Goal: Task Accomplishment & Management: Complete application form

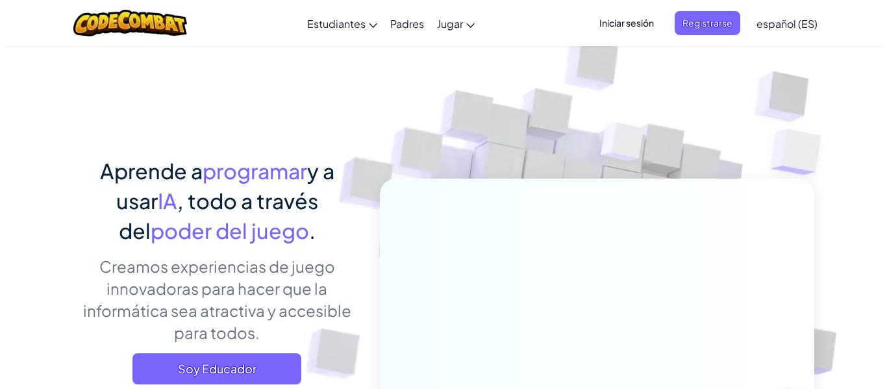
scroll to position [130, 0]
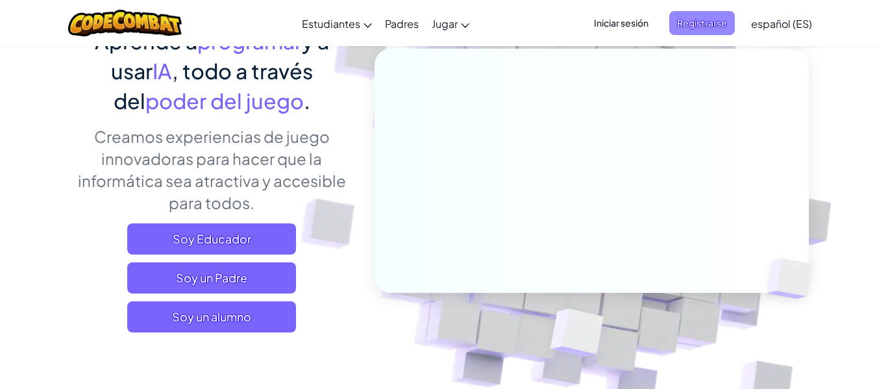
click at [694, 19] on span "Registrarse" at bounding box center [703, 23] width 66 height 24
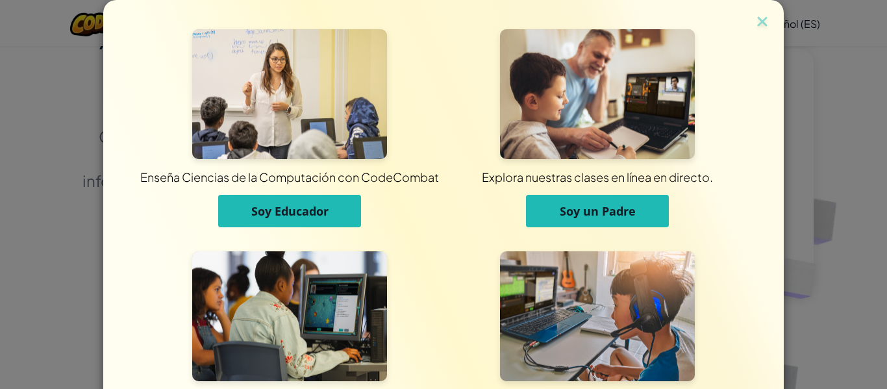
click at [294, 214] on span "Soy Educador" at bounding box center [289, 211] width 77 height 16
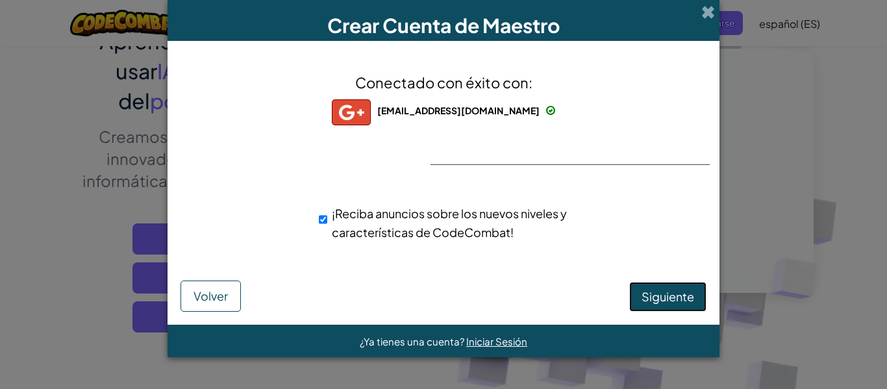
click at [657, 297] on span "Siguiente" at bounding box center [668, 296] width 53 height 15
select select "[GEOGRAPHIC_DATA]"
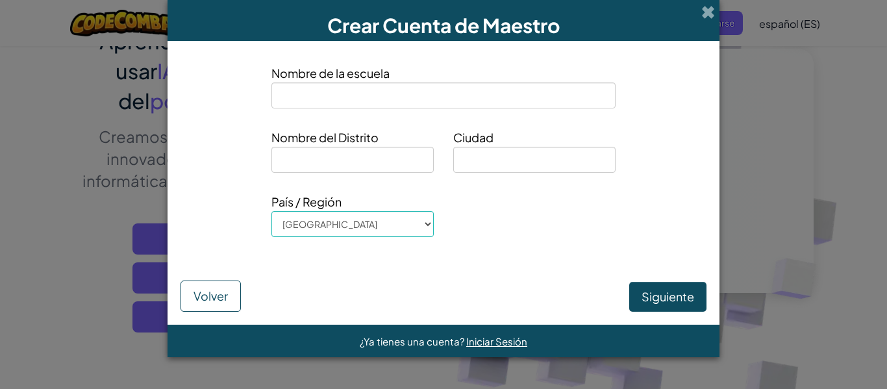
click at [447, 99] on input at bounding box center [443, 95] width 344 height 26
type input "IEP COPACABANA"
click at [392, 159] on input at bounding box center [352, 160] width 162 height 26
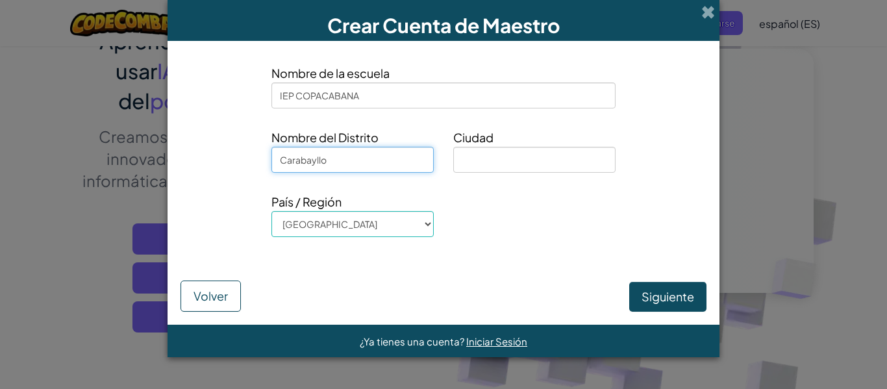
type input "Carabayllo"
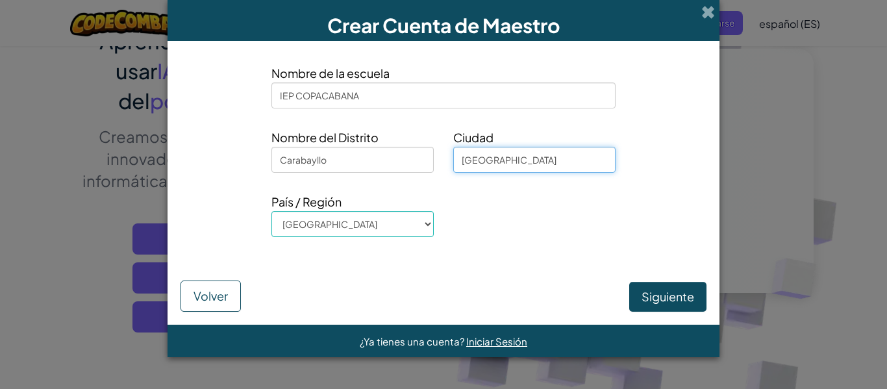
type input "Lima"
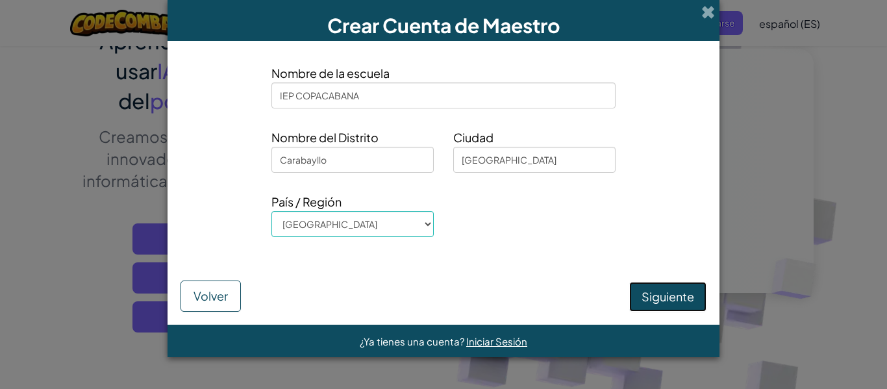
click at [674, 295] on button "Siguiente" at bounding box center [667, 297] width 77 height 30
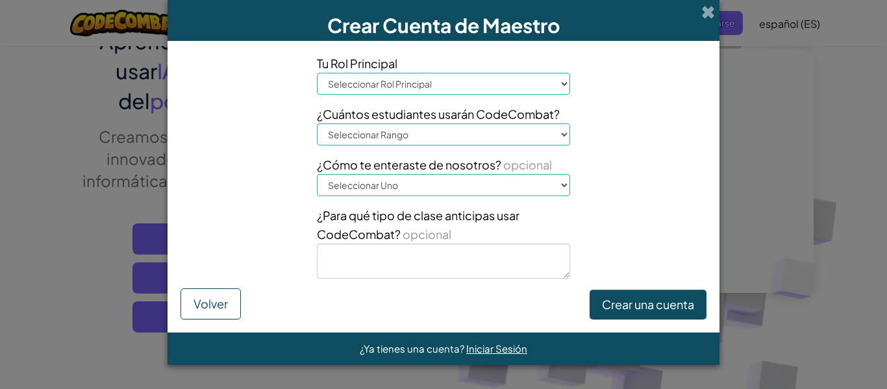
click at [566, 84] on select "Seleccionar Rol Principal Principal Padre Coordinador de Tecnología Profesor Es…" at bounding box center [443, 84] width 253 height 22
select select "Teacher"
click at [317, 73] on select "Seleccionar Rol Principal Principal Padre Coordinador de Tecnología Profesor Es…" at bounding box center [443, 84] width 253 height 22
click at [563, 134] on select "Seleccionar Rango 1-10 11-50 51-100 101-200 201-500 501-1000 1000+" at bounding box center [443, 134] width 253 height 22
select select "11-50"
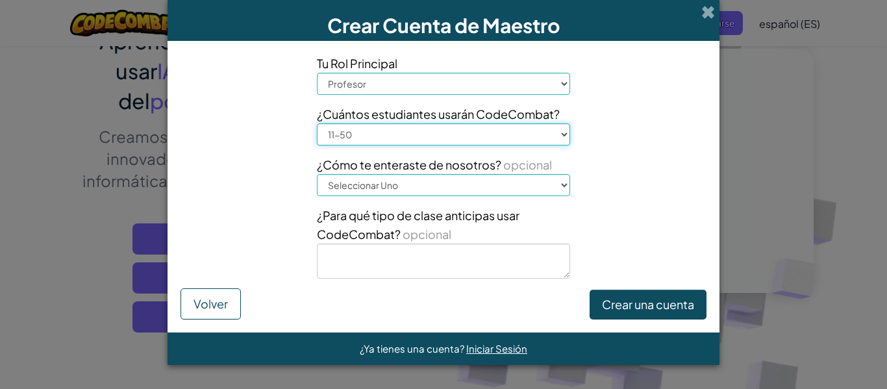
click at [317, 123] on select "Seleccionar Rango 1-10 11-50 51-100 101-200 201-500 501-1000 1000+" at bounding box center [443, 134] width 253 height 22
click at [638, 303] on button "Crear una cuenta" at bounding box center [648, 305] width 117 height 30
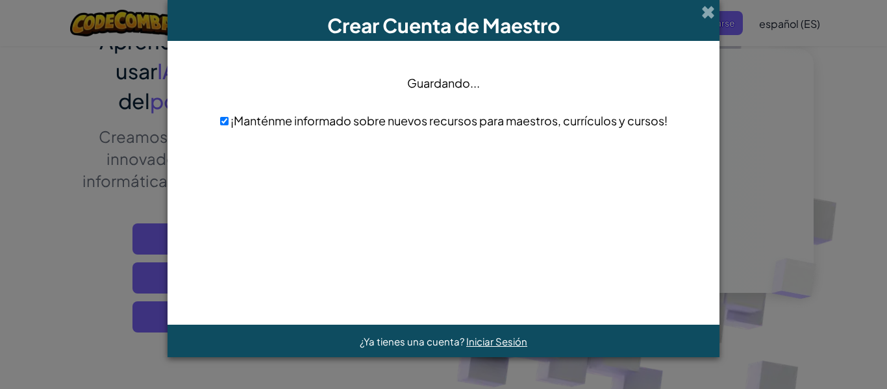
scroll to position [0, 0]
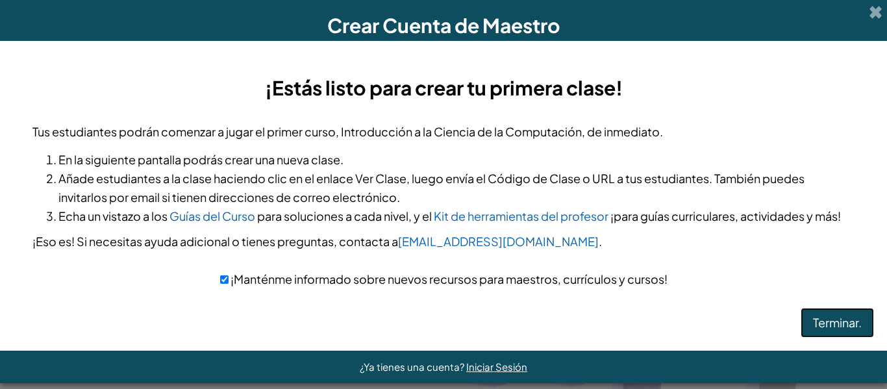
click at [814, 320] on button "Terminar." at bounding box center [837, 323] width 73 height 30
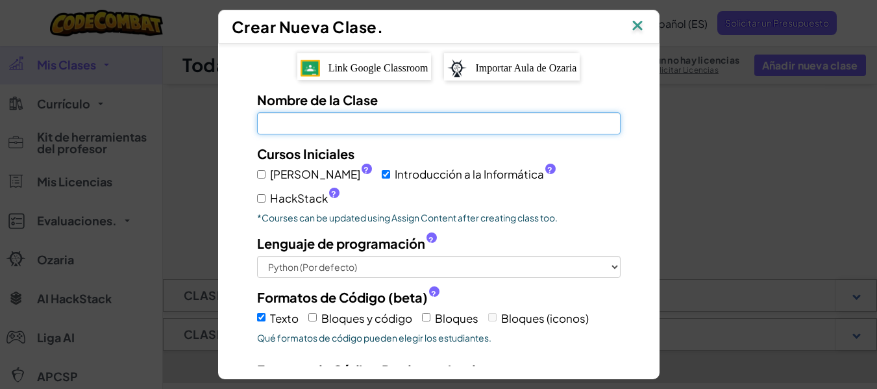
click at [373, 123] on input "Nombre de la Clase El campo es obligatorio" at bounding box center [439, 123] width 364 height 22
type input "clafar1"
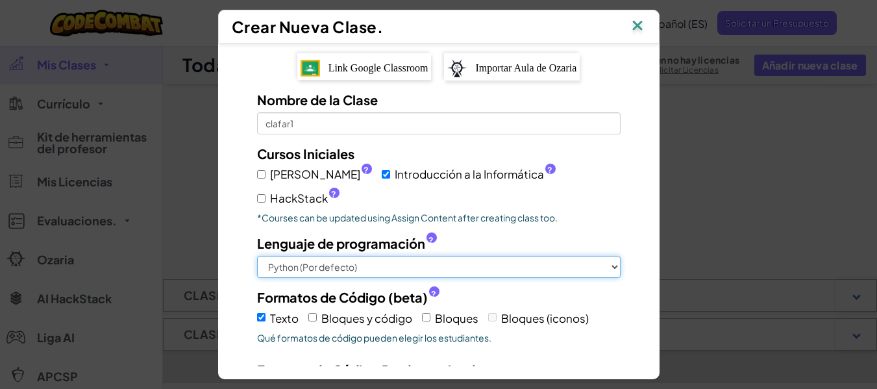
click at [458, 256] on select "Python (Por defecto) JavaScript C++ Java (Experimental)" at bounding box center [439, 267] width 364 height 22
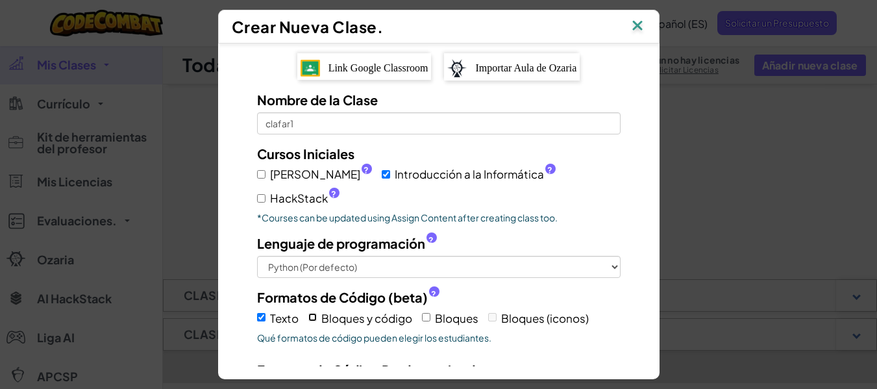
click at [308, 313] on input "Bloques y código" at bounding box center [312, 317] width 8 height 8
checkbox input "true"
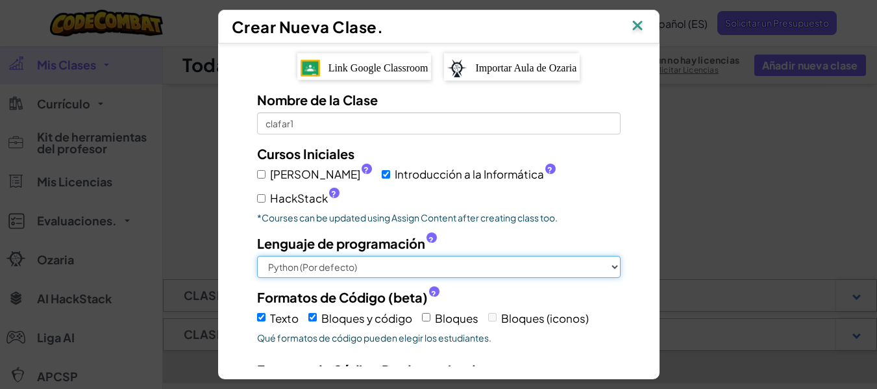
click at [610, 256] on select "Python (Por defecto) JavaScript C++ Java (Experimental)" at bounding box center [439, 267] width 364 height 22
select select "javascript"
click at [257, 256] on select "Python (Por defecto) JavaScript C++ Java (Experimental)" at bounding box center [439, 267] width 364 height 22
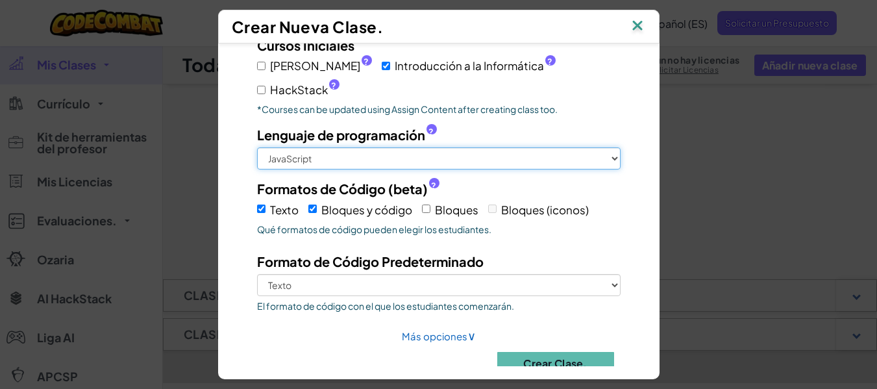
scroll to position [65, 0]
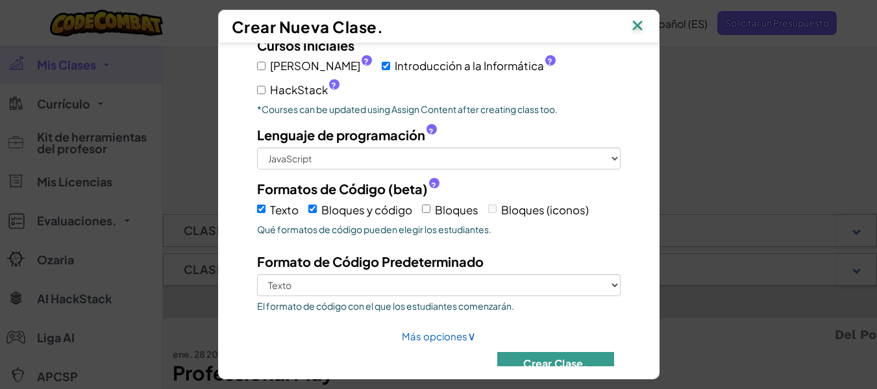
click at [550, 352] on button "Crear Clase." at bounding box center [555, 363] width 117 height 23
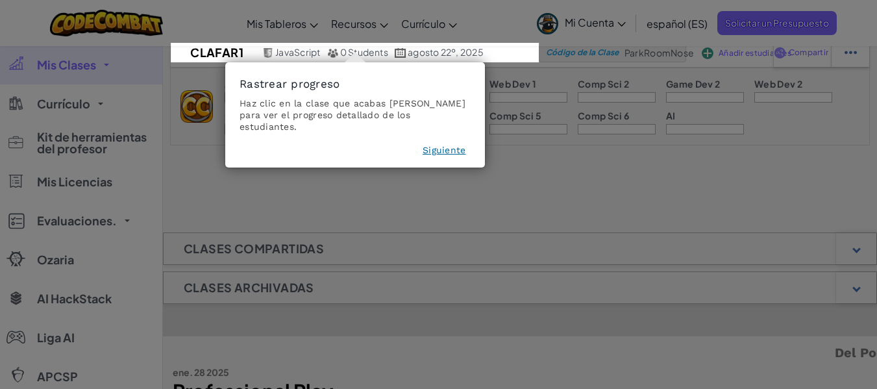
click at [438, 144] on button "Siguiente" at bounding box center [444, 150] width 43 height 13
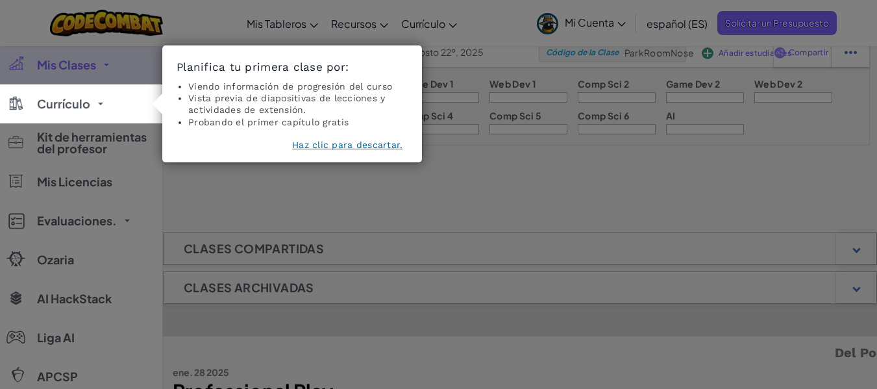
click at [375, 146] on button "Haz clic para descartar." at bounding box center [347, 144] width 110 height 13
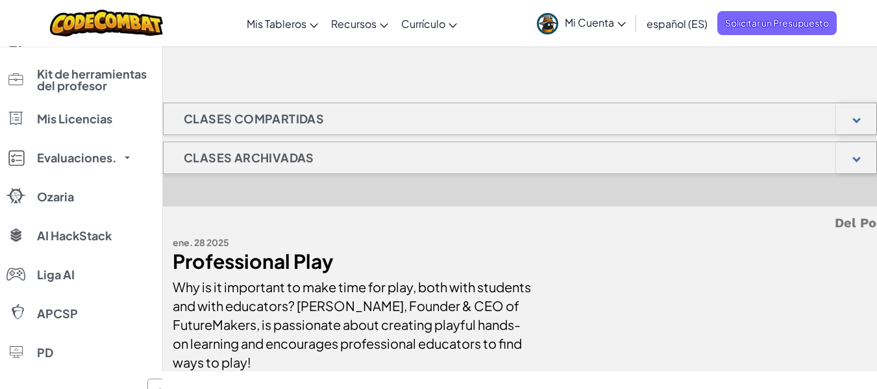
scroll to position [0, 0]
